Goal: Feedback & Contribution: Leave review/rating

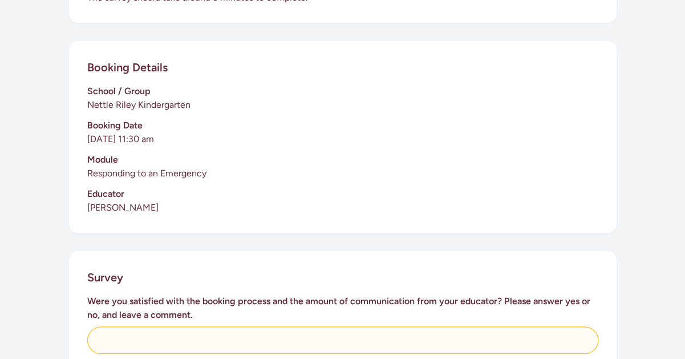
scroll to position [342, 0]
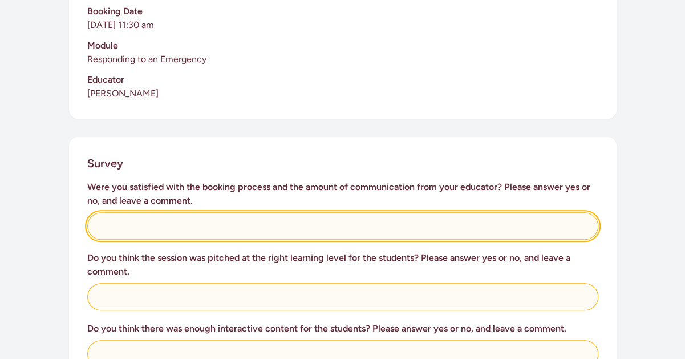
click at [364, 220] on input "text" at bounding box center [342, 225] width 511 height 27
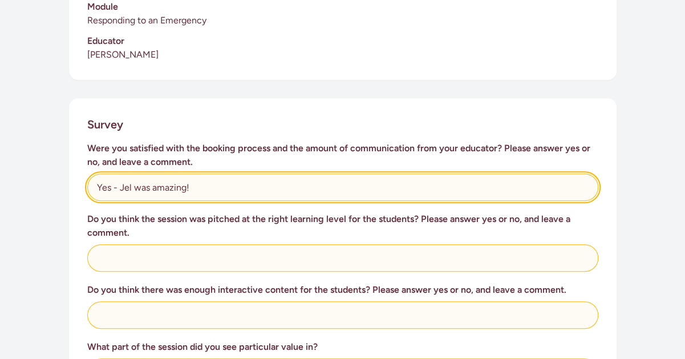
scroll to position [399, 0]
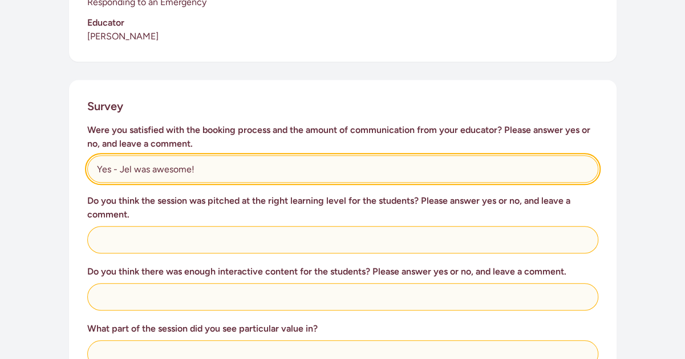
type input "Yes - Jel was awesome!"
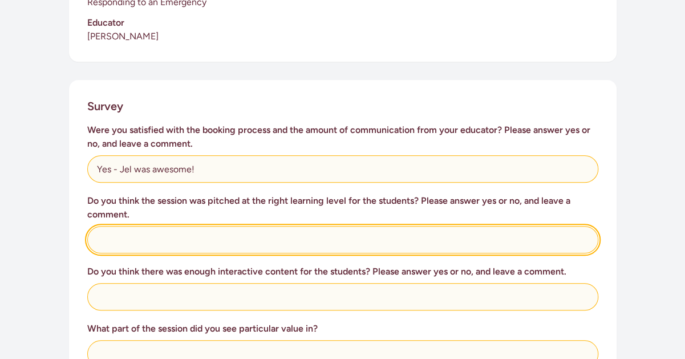
click at [195, 226] on input "text" at bounding box center [342, 239] width 511 height 27
click at [96, 228] on input "Absolutely" at bounding box center [342, 239] width 511 height 27
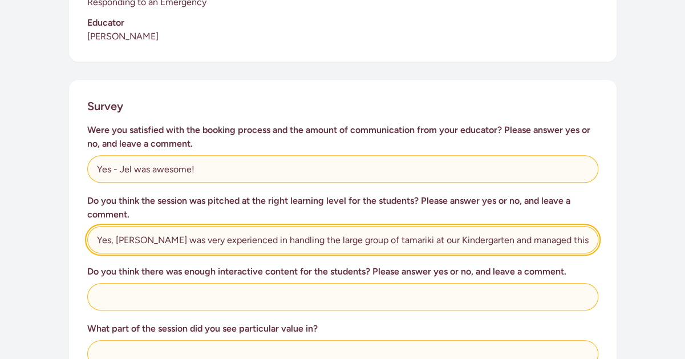
scroll to position [0, 6]
drag, startPoint x: 553, startPoint y: 226, endPoint x: 675, endPoint y: 224, distance: 122.1
click at [673, 226] on div "This survey is for teachers to provide feedback on the St [PERSON_NAME] in Scho…" at bounding box center [342, 229] width 685 height 1038
click at [229, 238] on input "Yes, [PERSON_NAME] was very experienced in handling the large group of tamariki…" at bounding box center [342, 239] width 511 height 27
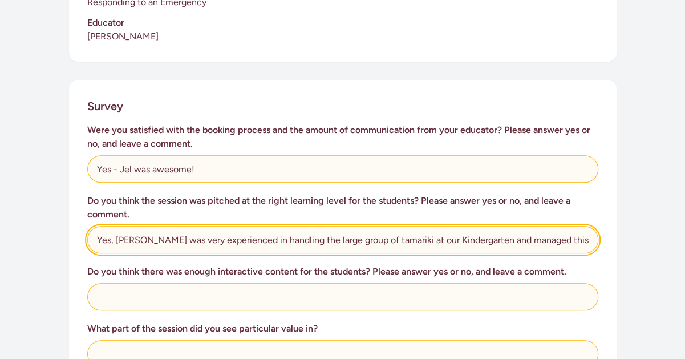
click at [280, 226] on input "Yes, [PERSON_NAME] was very experienced in handling the large group of tamariki…" at bounding box center [342, 239] width 511 height 27
click at [310, 228] on input "Yes, [PERSON_NAME] was very experienced in handling large group of tamariki at …" at bounding box center [342, 239] width 511 height 27
drag, startPoint x: 444, startPoint y: 225, endPoint x: 365, endPoint y: 227, distance: 78.7
click at [365, 227] on input "Yes, [PERSON_NAME] was very experienced in handling large groups of tamariki at…" at bounding box center [342, 239] width 511 height 27
click at [464, 229] on input "Yes, [PERSON_NAME] was very experienced in handling large groups of [PERSON_NAM…" at bounding box center [342, 239] width 511 height 27
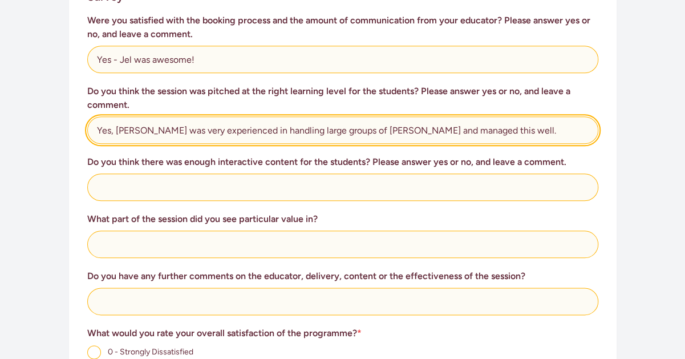
scroll to position [513, 0]
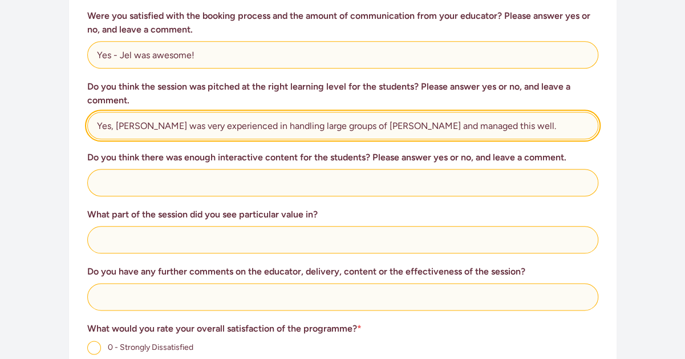
type input "Yes, [PERSON_NAME] was very experienced in handling large groups of [PERSON_NAM…"
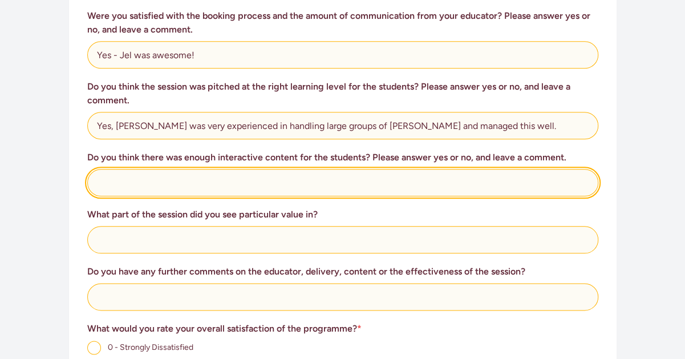
click at [170, 169] on input "text" at bounding box center [342, 182] width 511 height 27
type input "Yes"
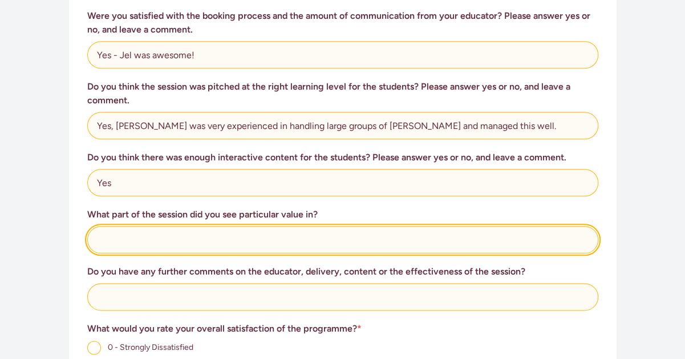
click at [148, 226] on input "text" at bounding box center [342, 239] width 511 height 27
type input "The entire session was valuable and interactive."
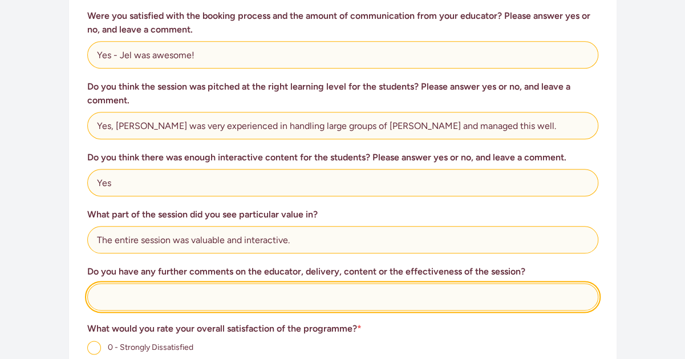
click at [234, 283] on input "text" at bounding box center [342, 296] width 511 height 27
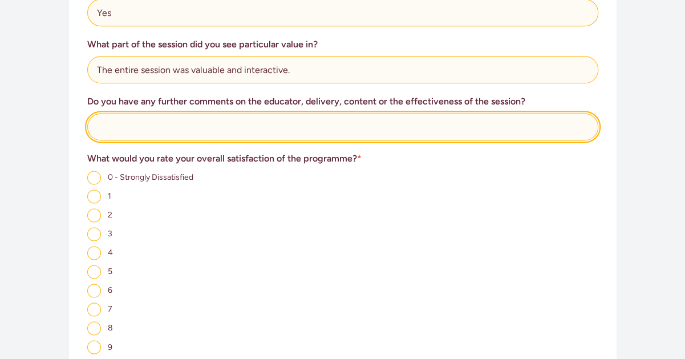
scroll to position [685, 0]
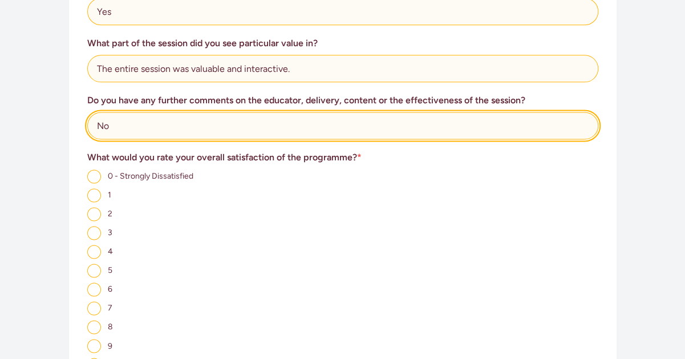
type input "N"
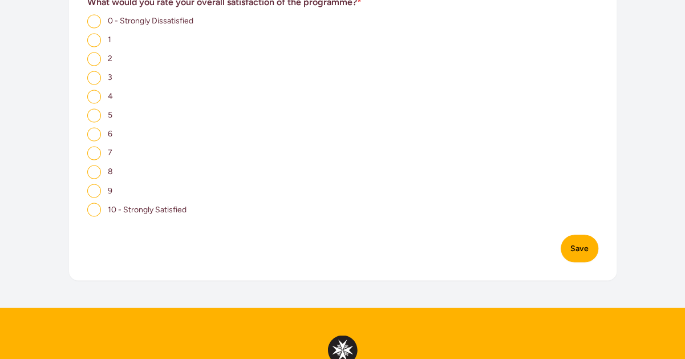
scroll to position [856, 0]
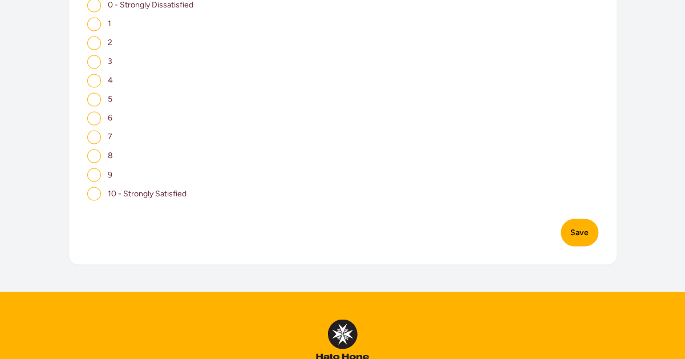
type input "We were all so impressed with the session and [PERSON_NAME] who was the facilit…"
click at [92, 187] on input "10 - Strongly Satisfied" at bounding box center [94, 194] width 14 height 14
radio input "true"
click at [576, 218] on button "Save" at bounding box center [580, 231] width 38 height 27
